Goal: Information Seeking & Learning: Learn about a topic

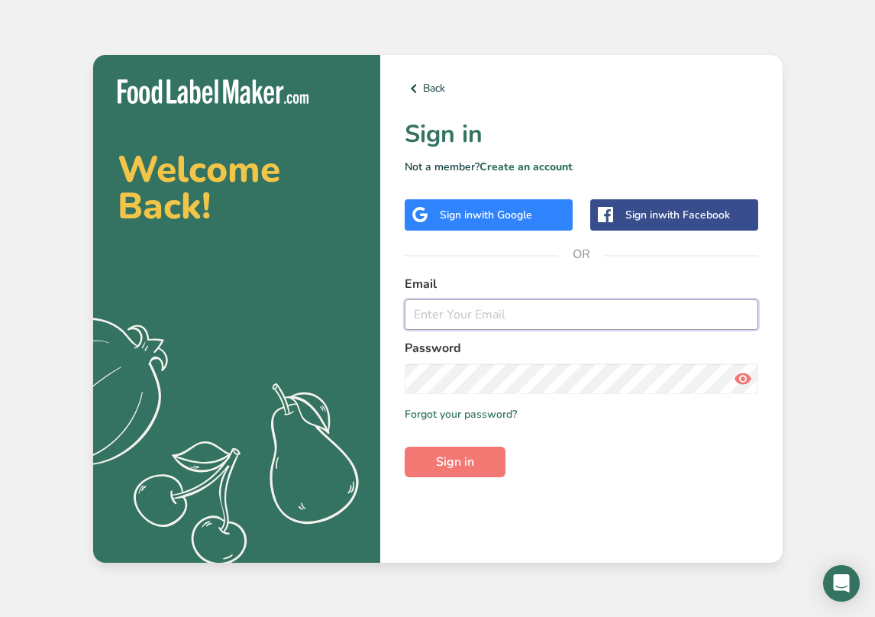
type input "[EMAIL_ADDRESS][DOMAIN_NAME]"
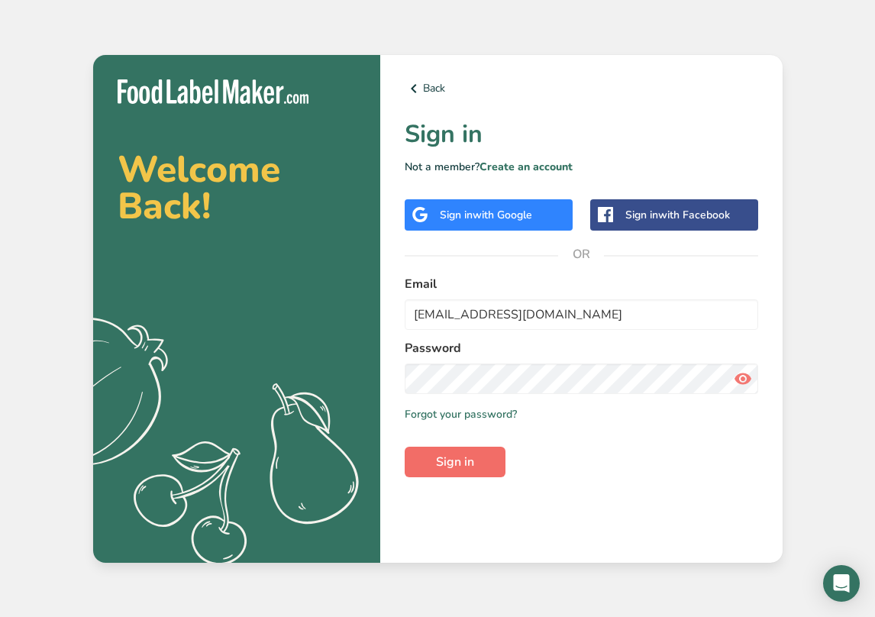
click at [433, 467] on button "Sign in" at bounding box center [455, 462] width 101 height 31
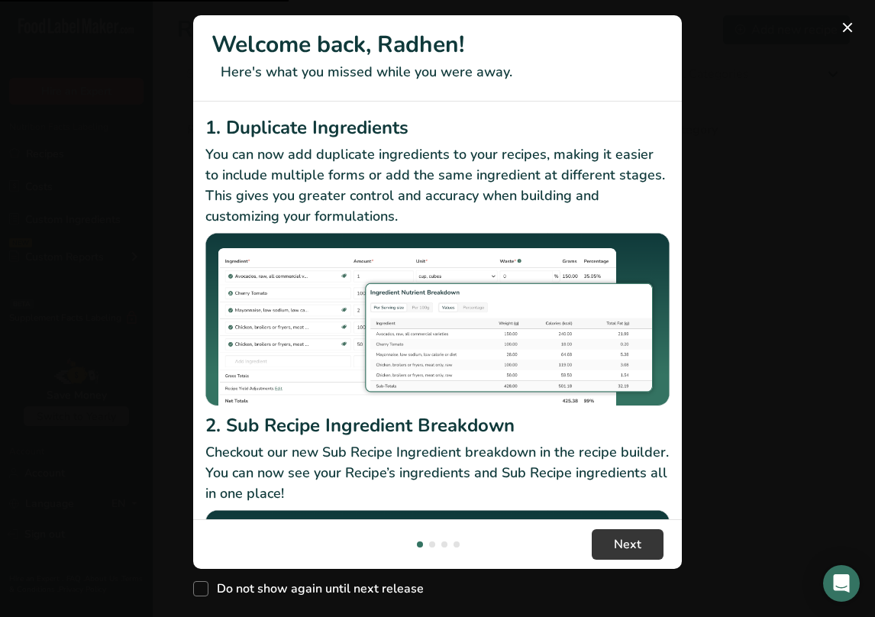
click at [655, 89] on header "Welcome back, Radhen! Here's what you missed while you were away." at bounding box center [437, 58] width 489 height 86
click at [846, 29] on button "New Features" at bounding box center [848, 27] width 24 height 24
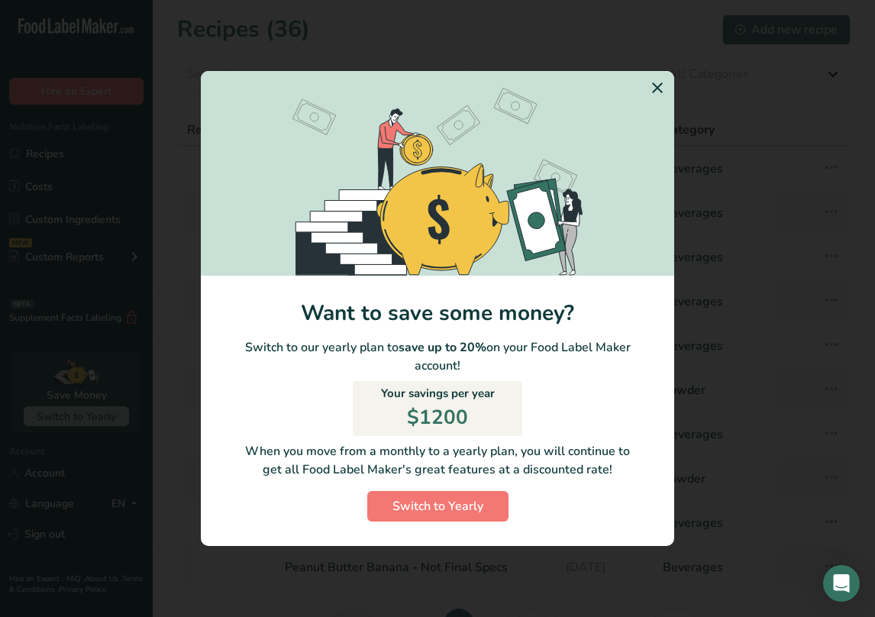
click at [657, 92] on icon "Switch to Yearly Modal" at bounding box center [657, 87] width 18 height 27
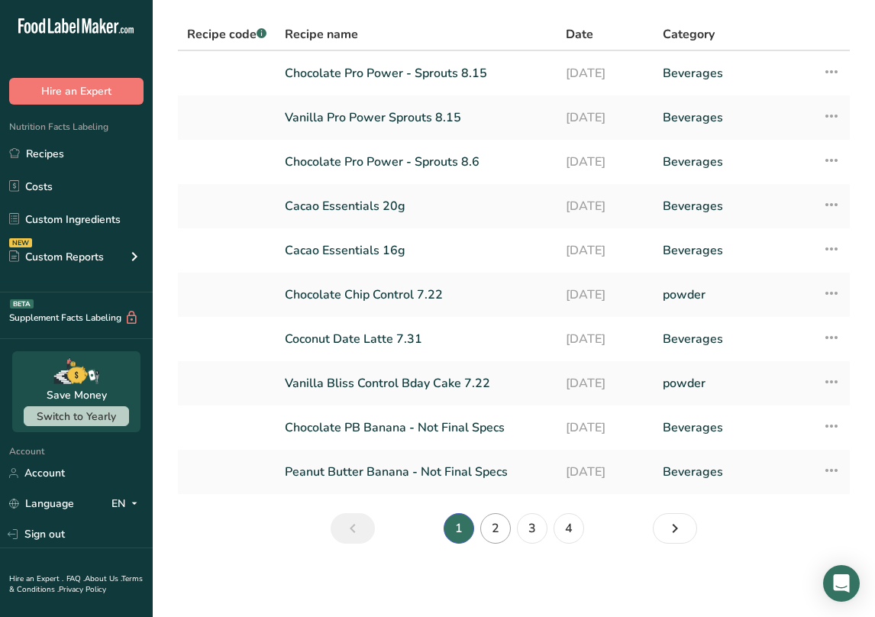
scroll to position [95, 0]
click at [485, 526] on link "2" at bounding box center [495, 528] width 31 height 31
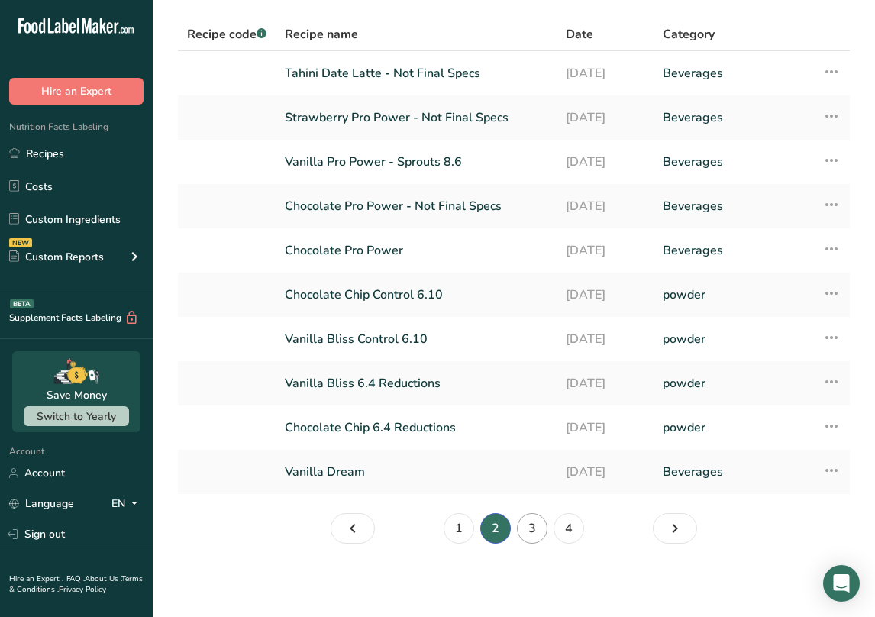
click at [532, 519] on link "3" at bounding box center [532, 528] width 31 height 31
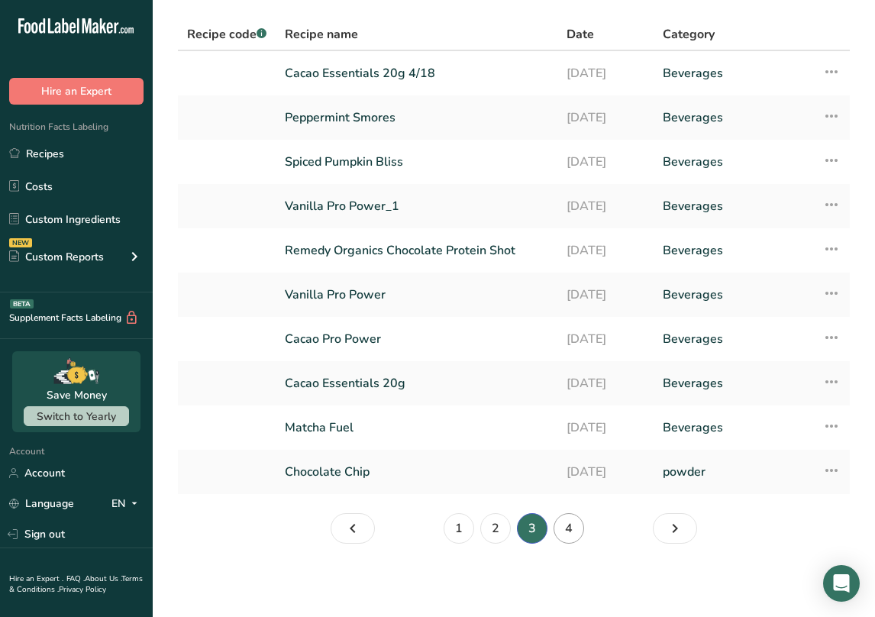
click at [559, 535] on link "4" at bounding box center [569, 528] width 31 height 31
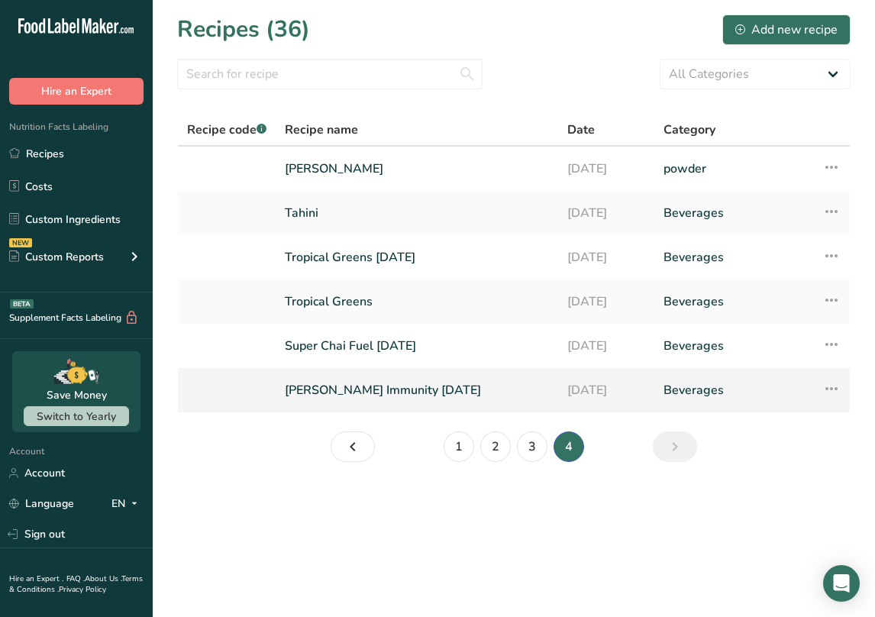
click at [467, 400] on link "[PERSON_NAME] Immunity [DATE]" at bounding box center [417, 390] width 264 height 32
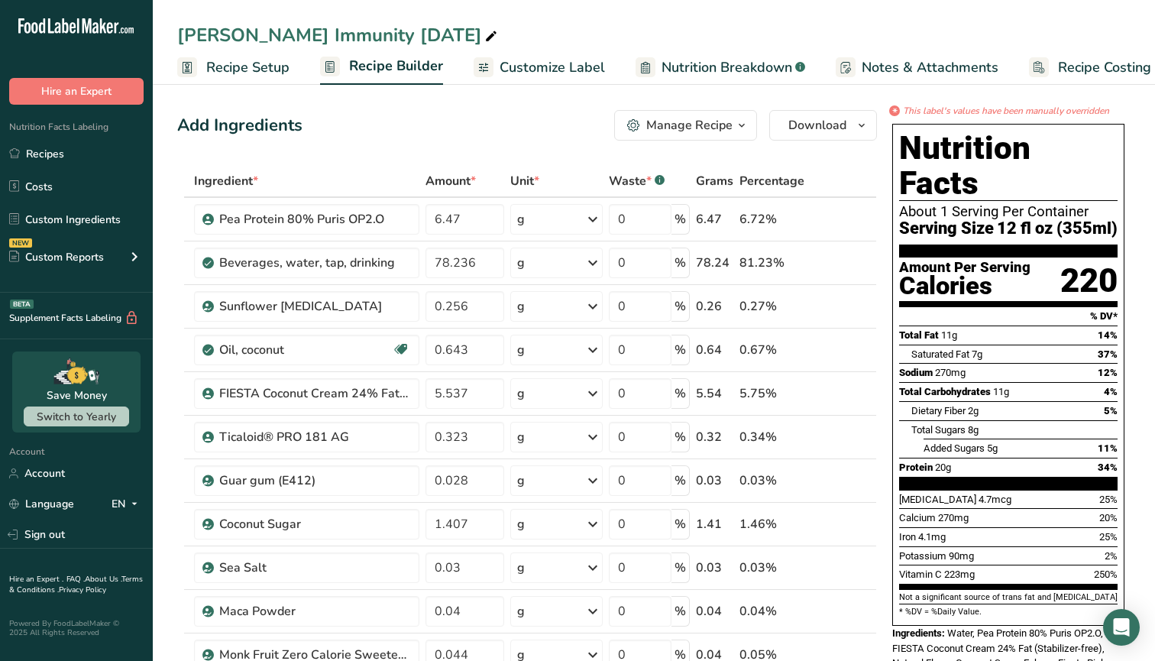
click at [756, 66] on span "Nutrition Breakdown" at bounding box center [726, 67] width 131 height 21
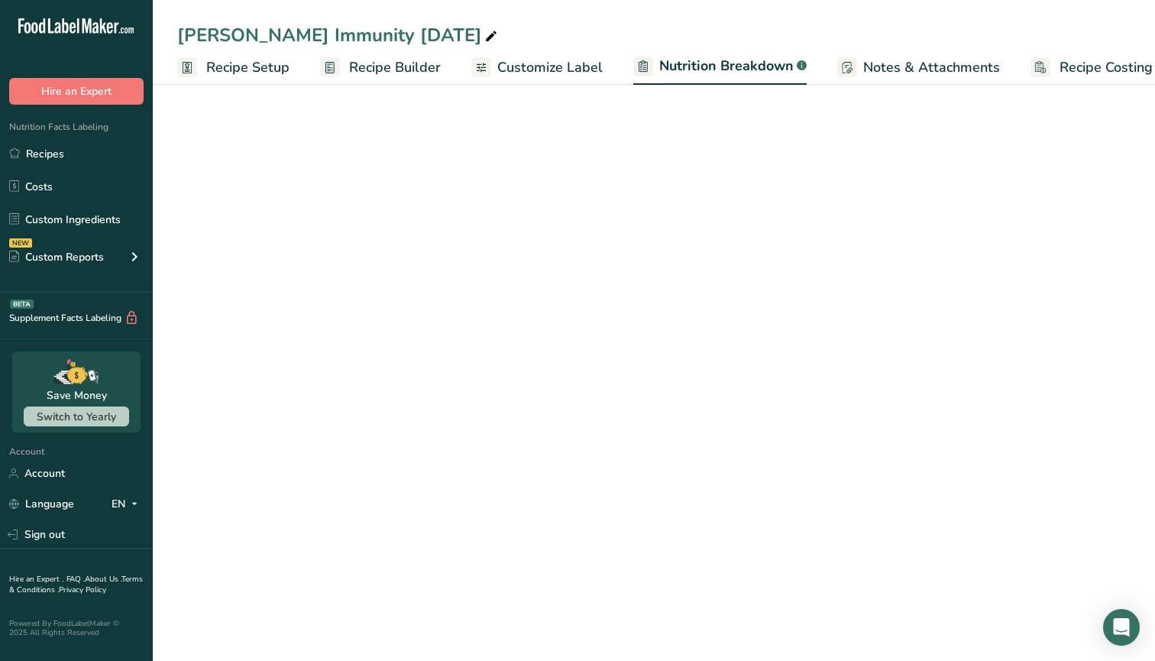
scroll to position [0, 21]
select select "Calories"
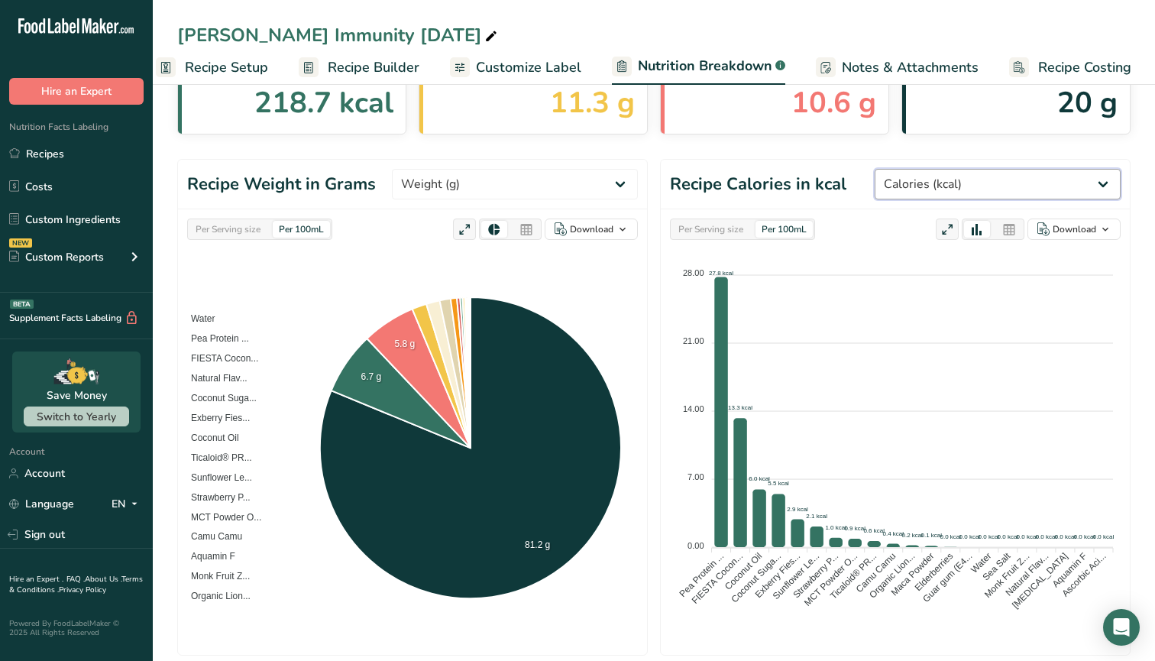
scroll to position [99, 0]
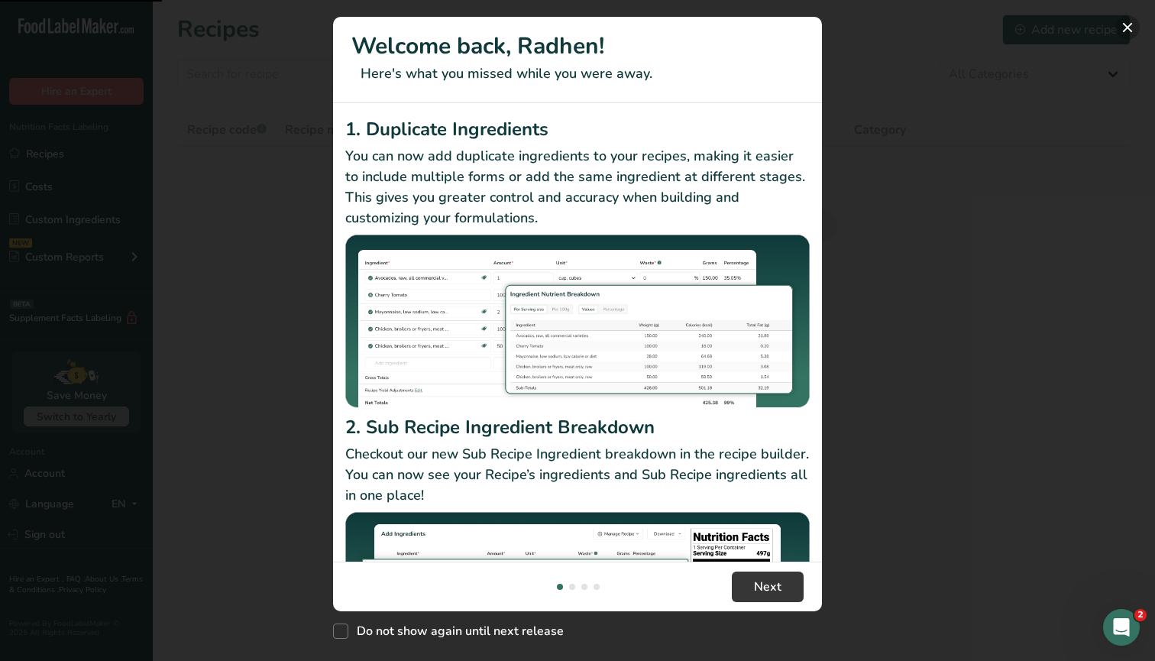
click at [1135, 24] on button "New Features" at bounding box center [1127, 27] width 24 height 24
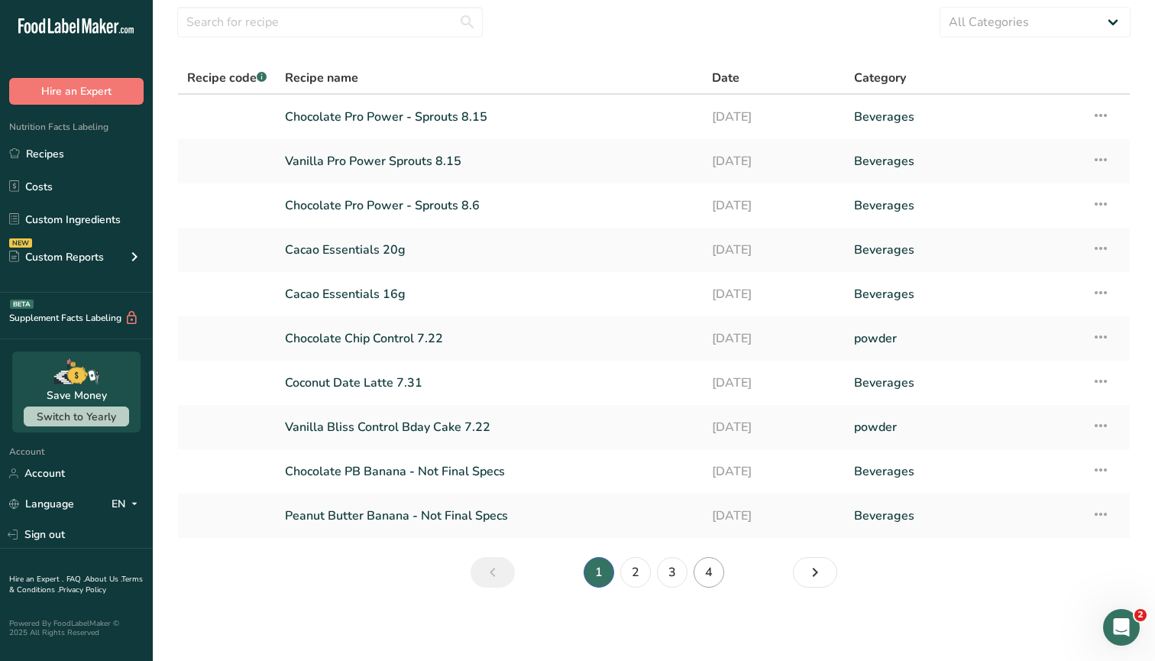
scroll to position [52, 0]
click at [714, 577] on link "4" at bounding box center [709, 572] width 31 height 31
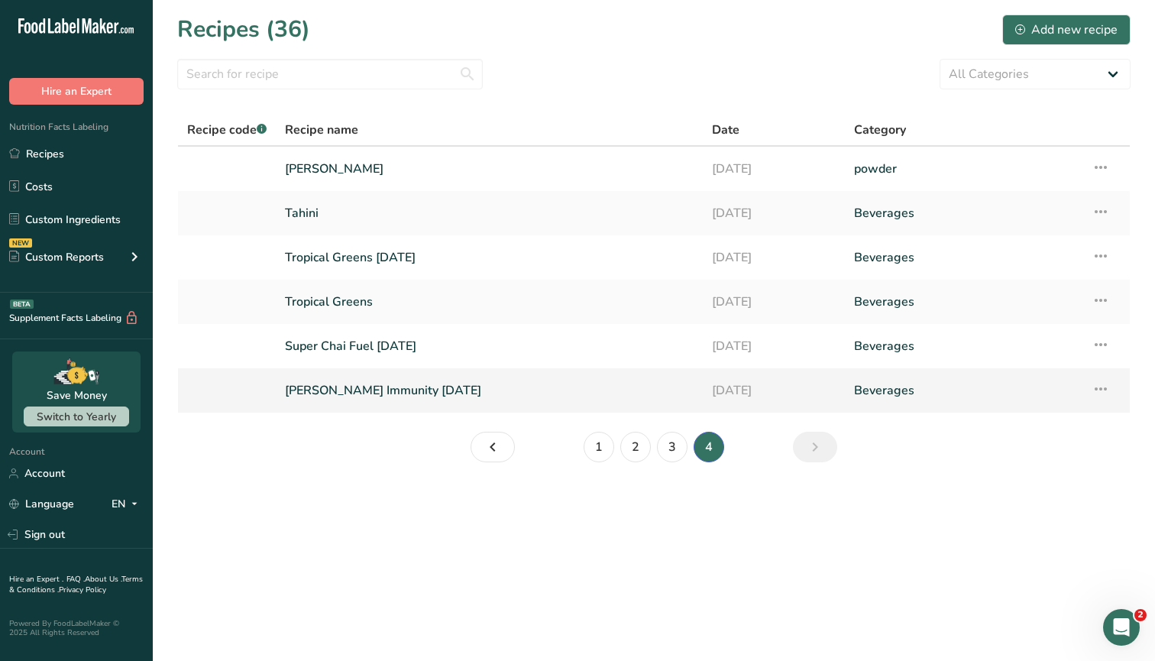
click at [408, 384] on link "[PERSON_NAME] Immunity [DATE]" at bounding box center [489, 390] width 409 height 32
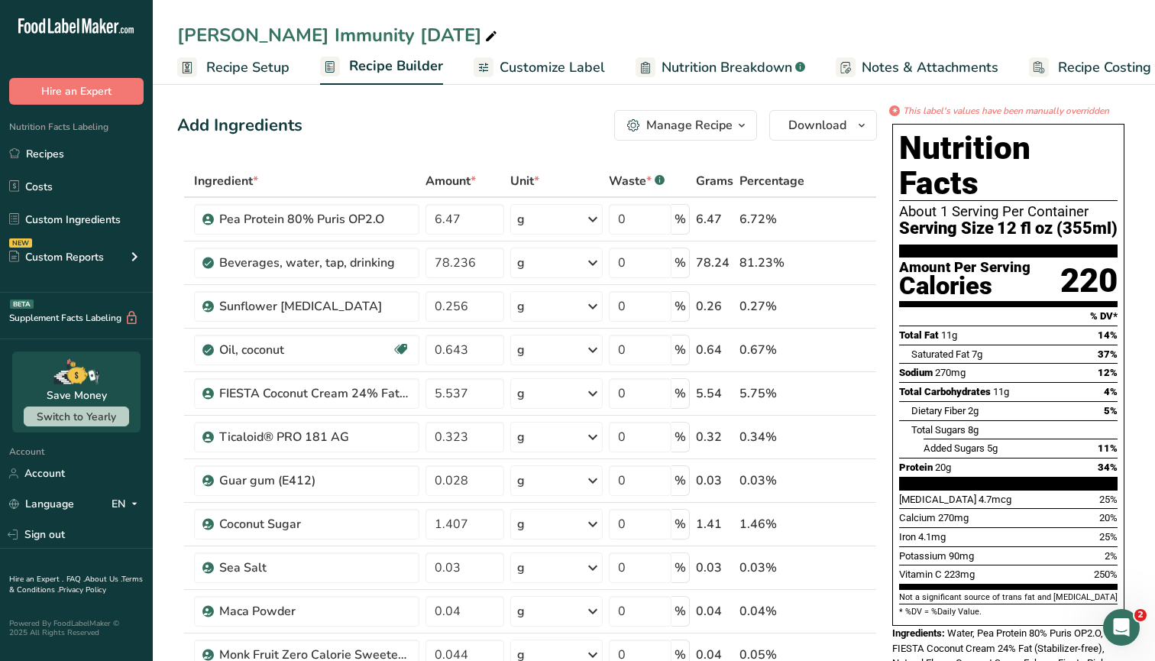
click at [736, 67] on span "Nutrition Breakdown" at bounding box center [726, 67] width 131 height 21
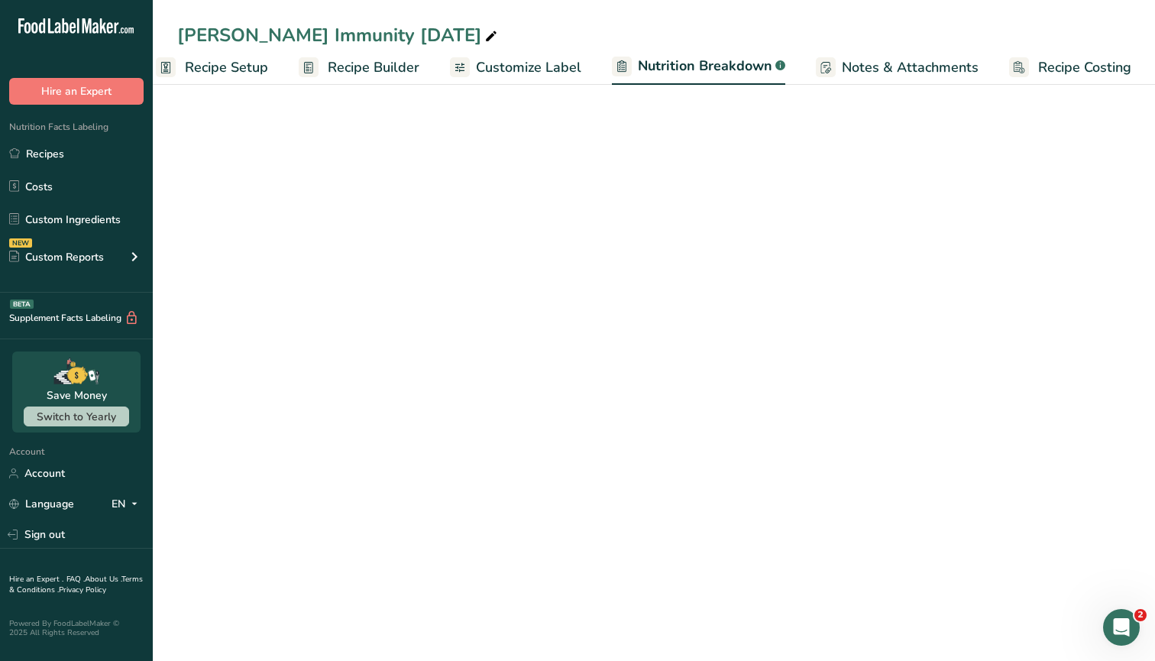
select select "Calories"
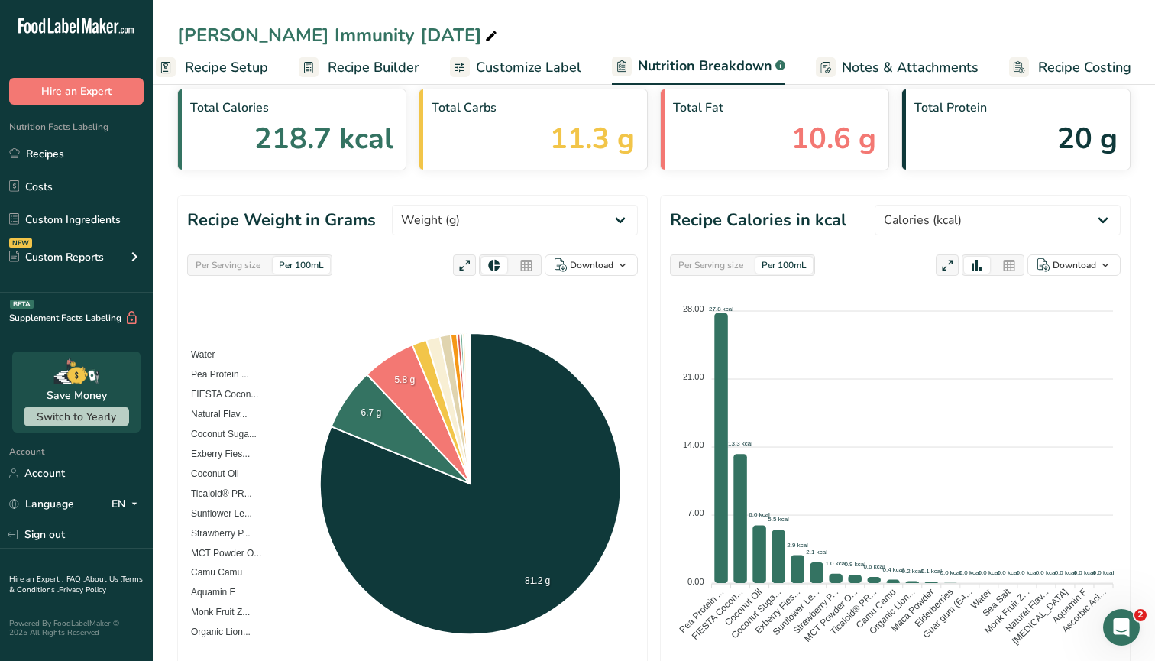
scroll to position [91, 0]
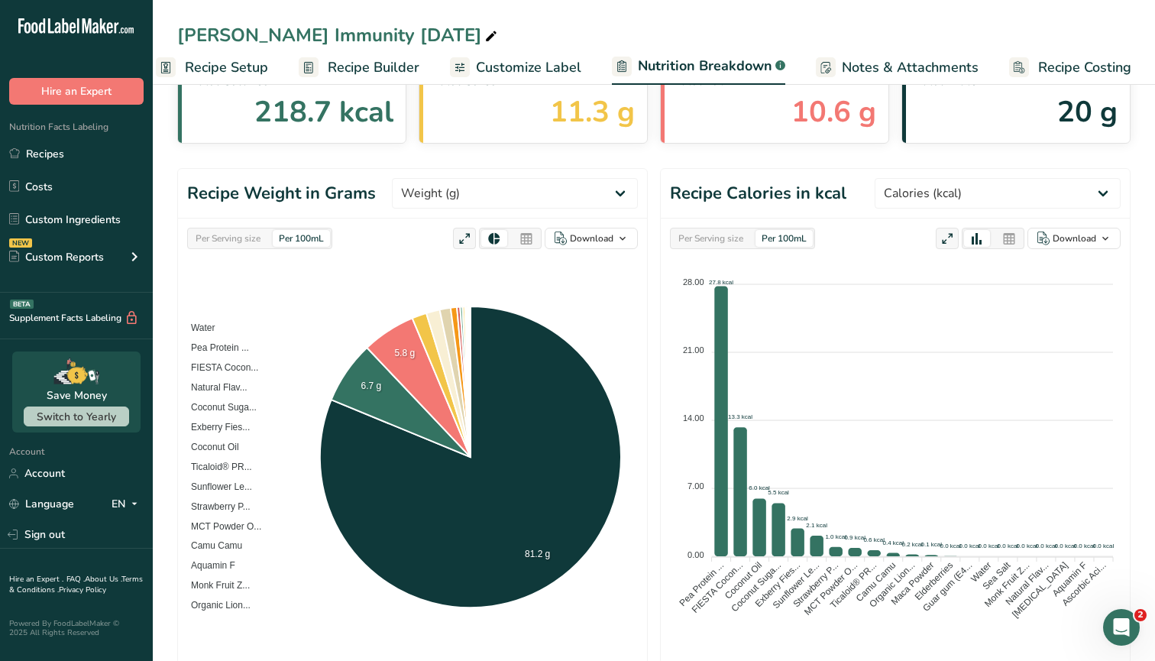
click at [679, 238] on div "Per Serving size" at bounding box center [710, 238] width 77 height 17
